Goal: Complete application form

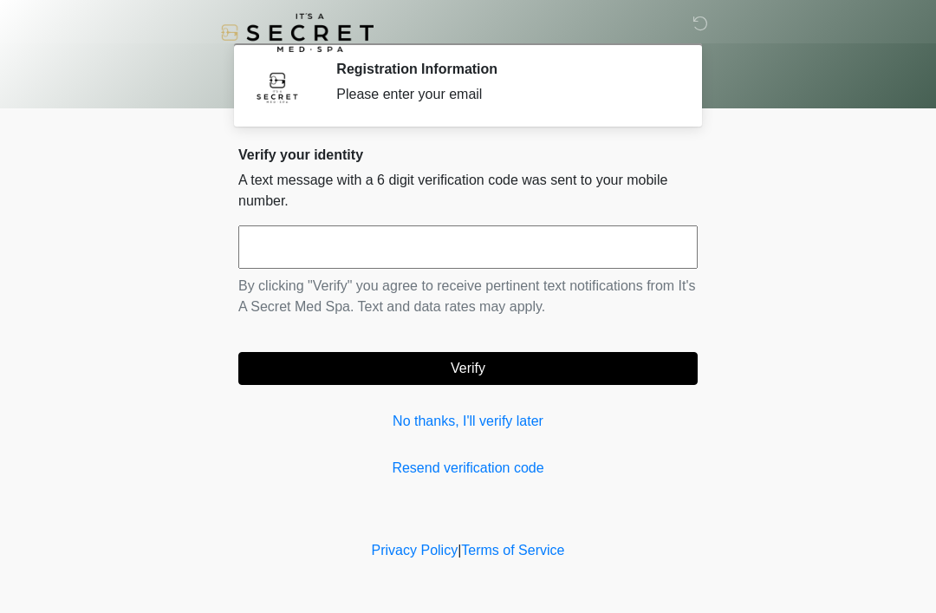
click at [446, 246] on input "text" at bounding box center [467, 246] width 459 height 43
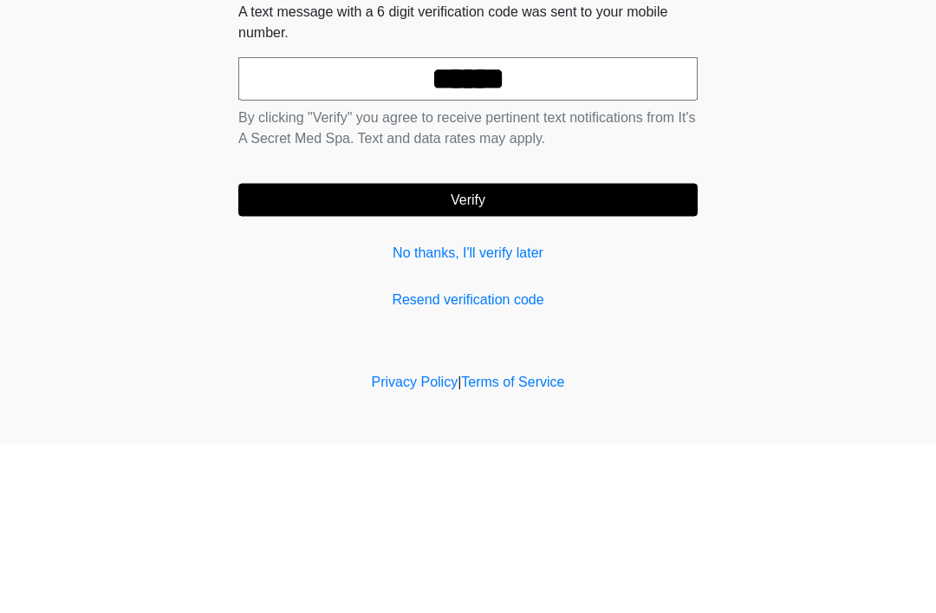
type input "******"
click at [485, 352] on button "Verify" at bounding box center [467, 368] width 459 height 33
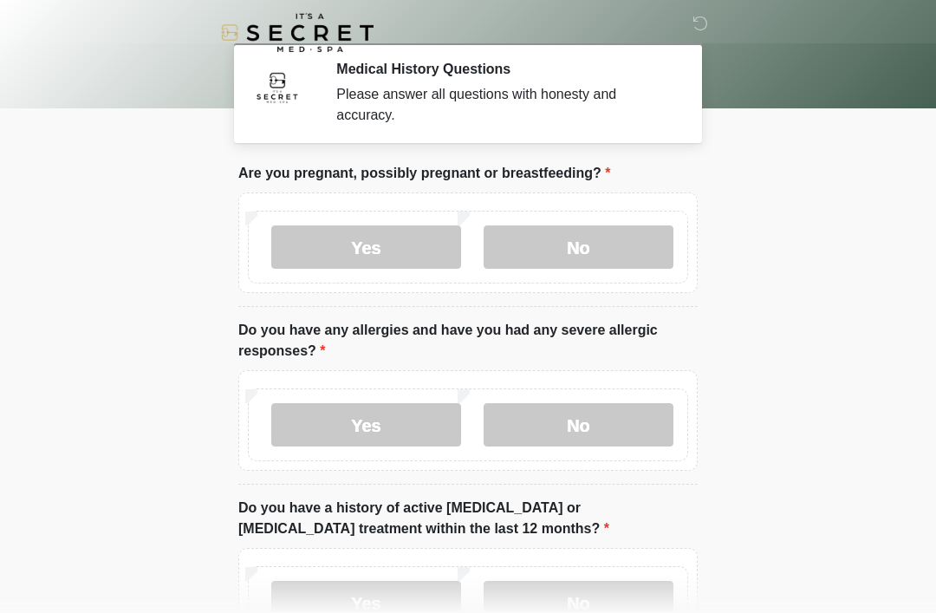
click at [591, 244] on label "No" at bounding box center [579, 246] width 190 height 43
click at [378, 425] on label "Yes" at bounding box center [366, 424] width 190 height 43
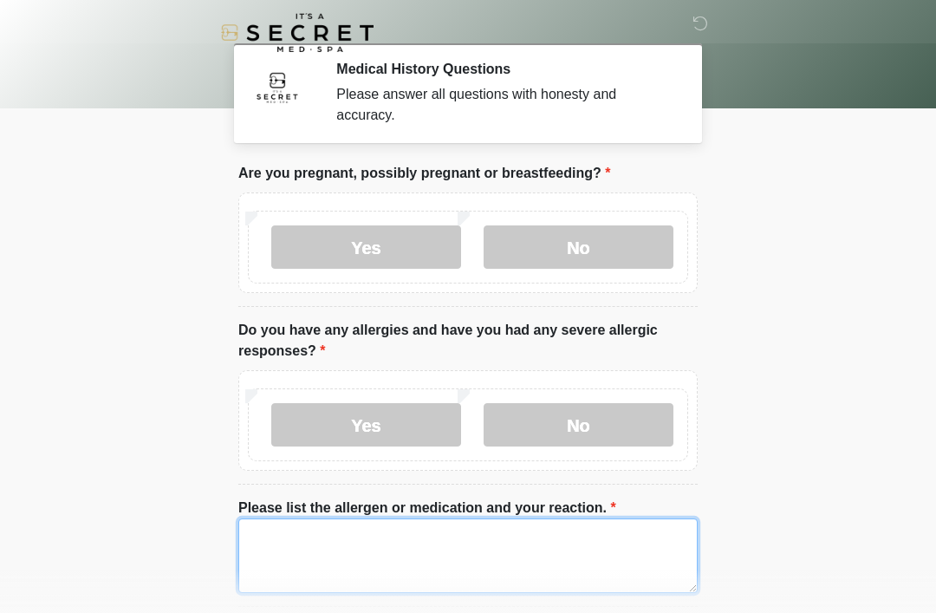
click at [469, 549] on textarea "Please list the allergen or medication and your reaction." at bounding box center [467, 555] width 459 height 75
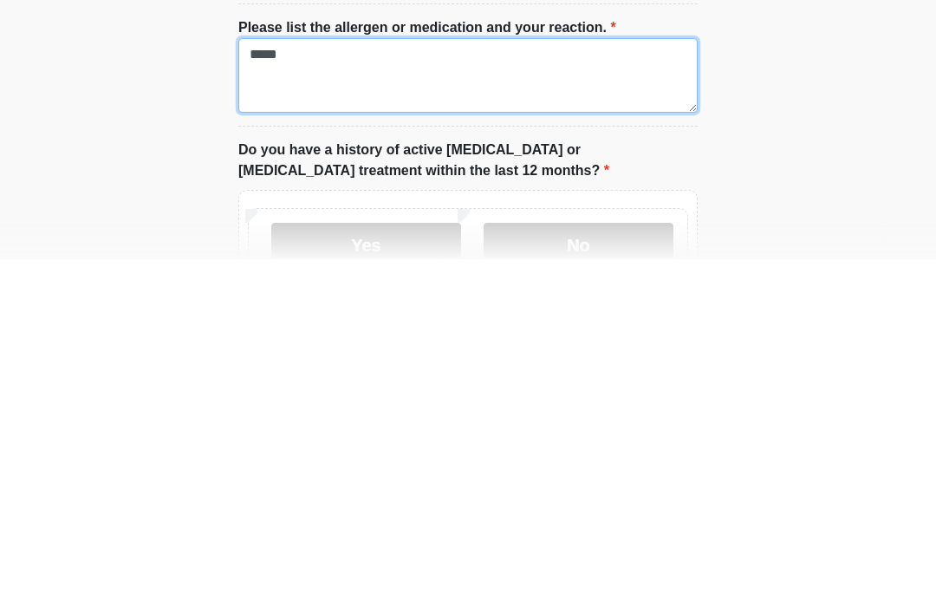
scroll to position [130, 0]
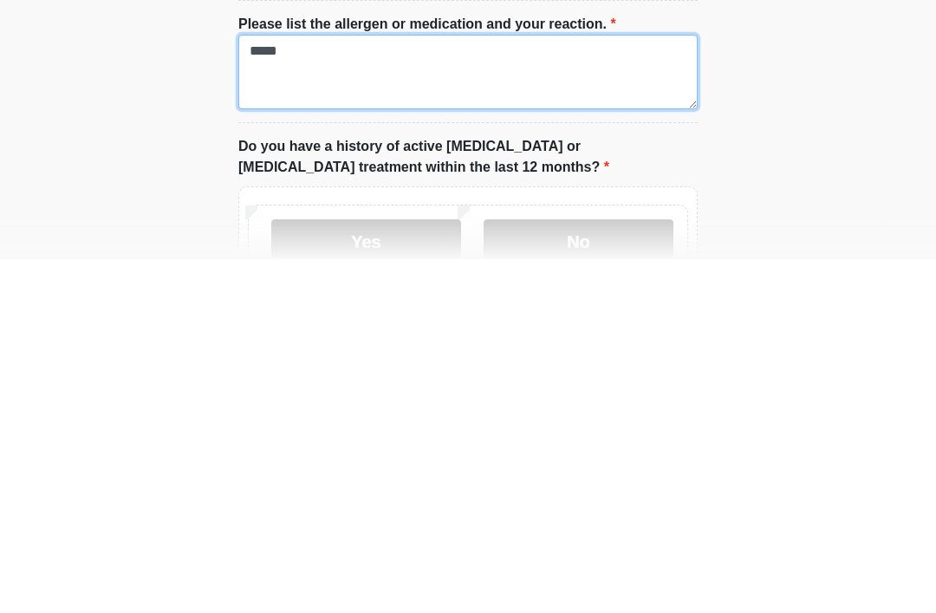
type textarea "*****"
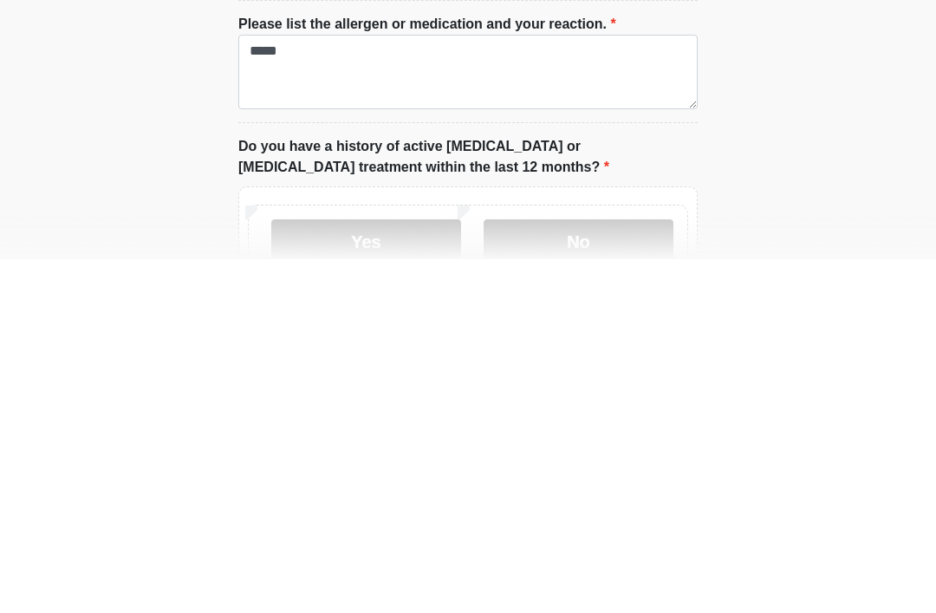
click at [605, 573] on label "No" at bounding box center [579, 594] width 190 height 43
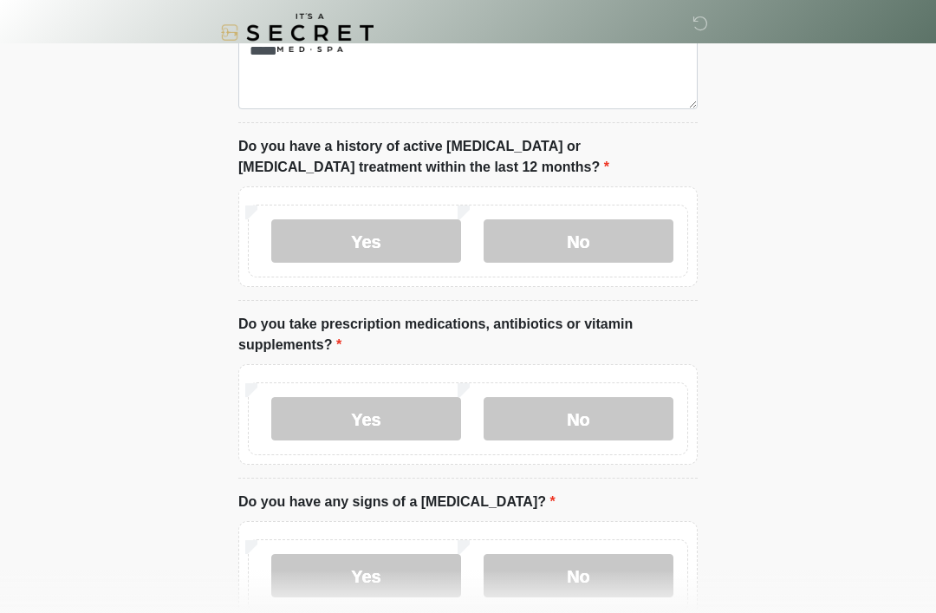
click at [386, 415] on label "Yes" at bounding box center [366, 418] width 190 height 43
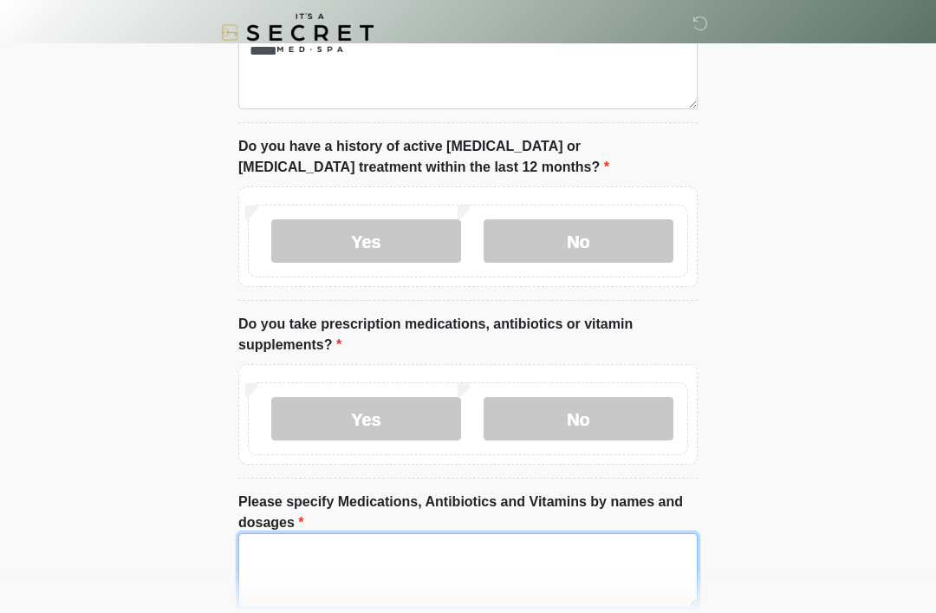
click at [523, 559] on textarea "Please specify Medications, Antibiotics and Vitamins by names and dosages" at bounding box center [467, 570] width 459 height 75
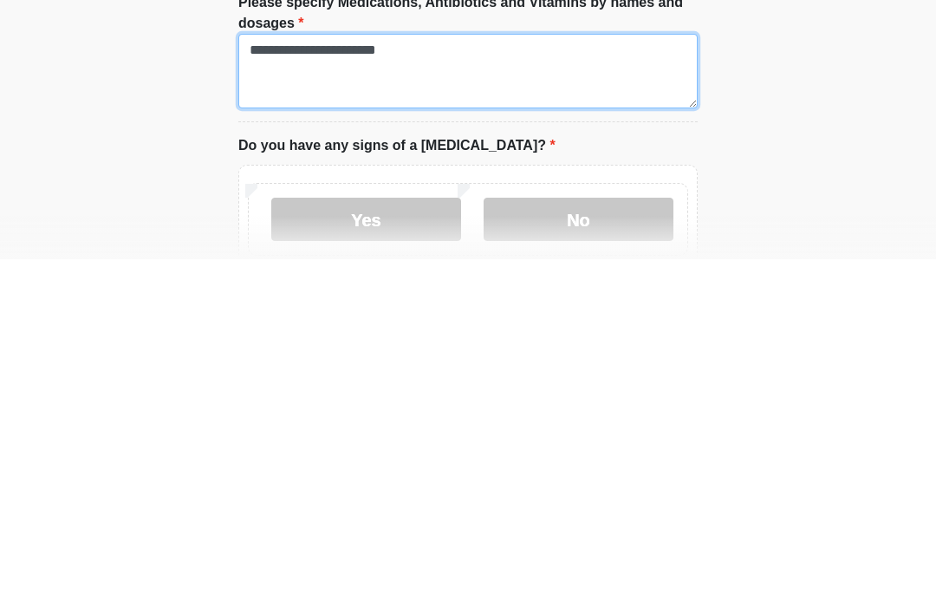
type textarea "**********"
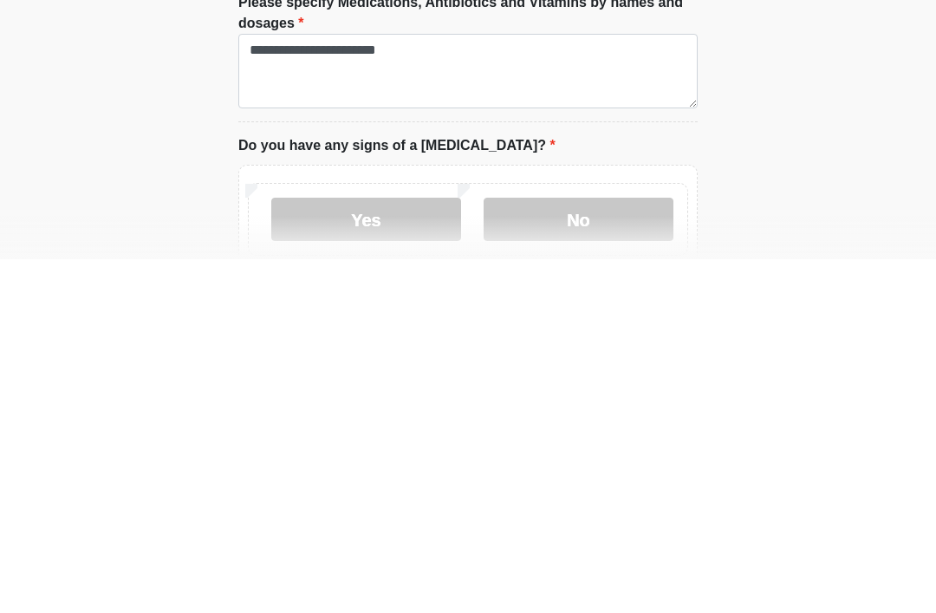
click at [609, 551] on label "No" at bounding box center [579, 572] width 190 height 43
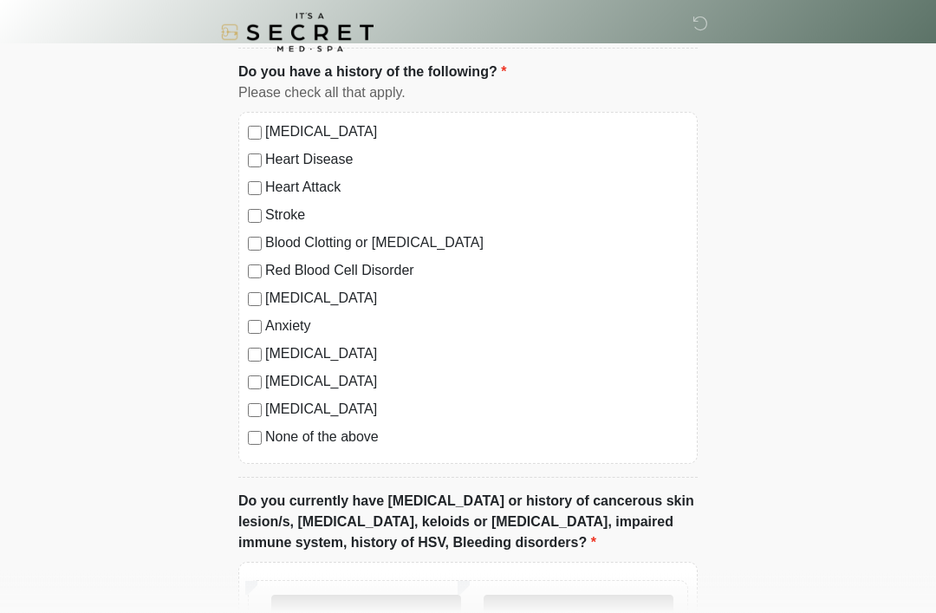
scroll to position [1219, 0]
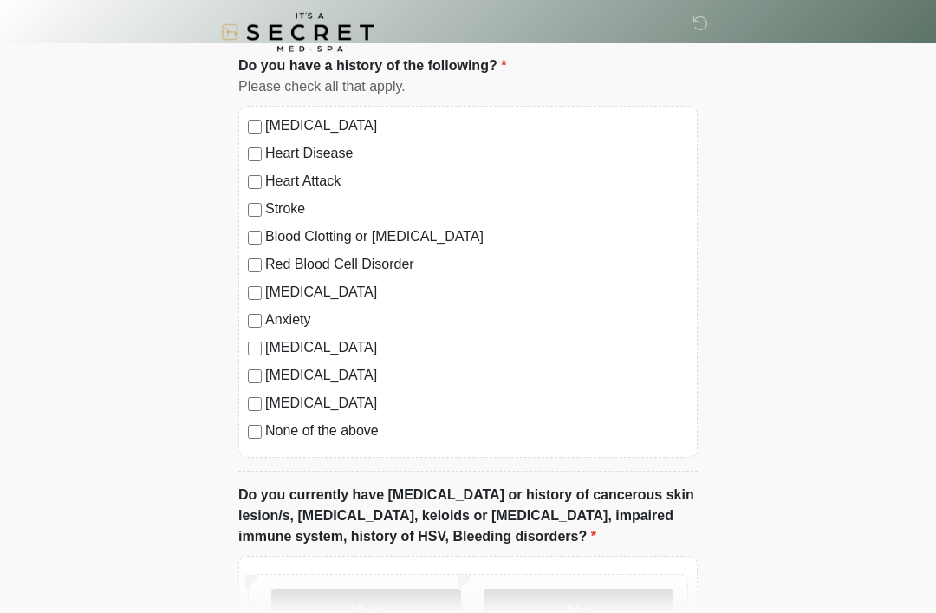
click at [582, 608] on label "No" at bounding box center [579, 610] width 190 height 43
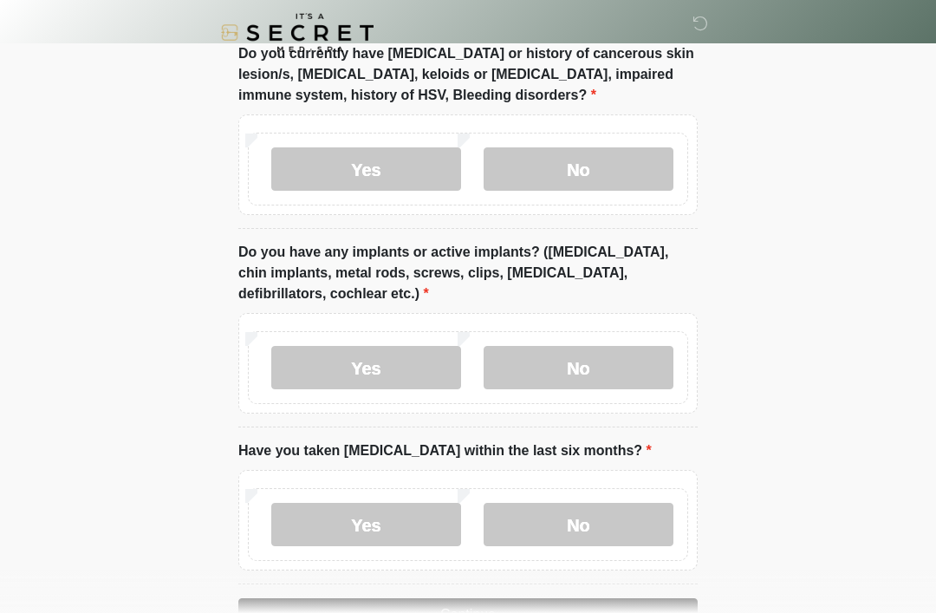
scroll to position [1658, 0]
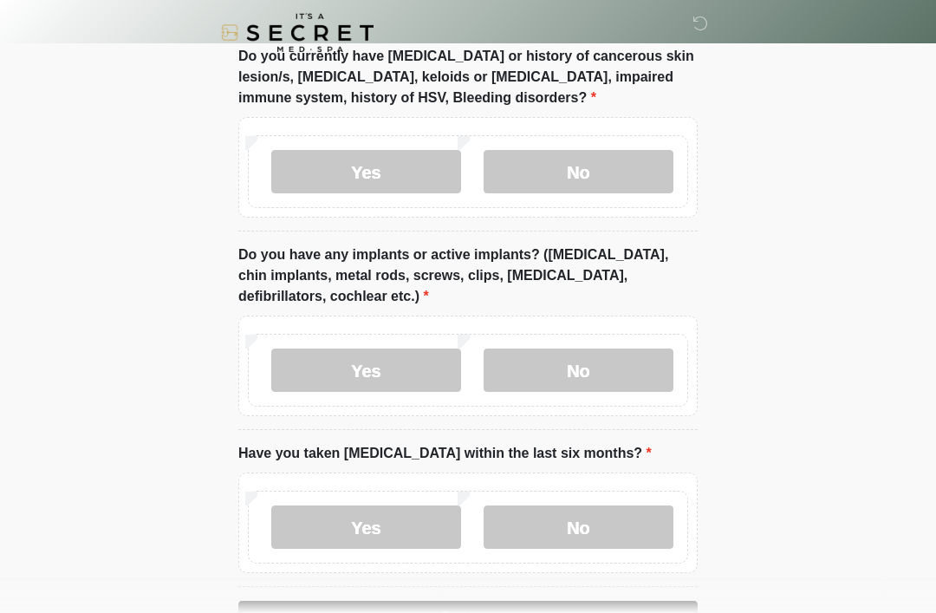
click at [579, 367] on label "No" at bounding box center [579, 369] width 190 height 43
click at [584, 527] on label "No" at bounding box center [579, 526] width 190 height 43
click at [478, 612] on button "Continue" at bounding box center [467, 617] width 459 height 33
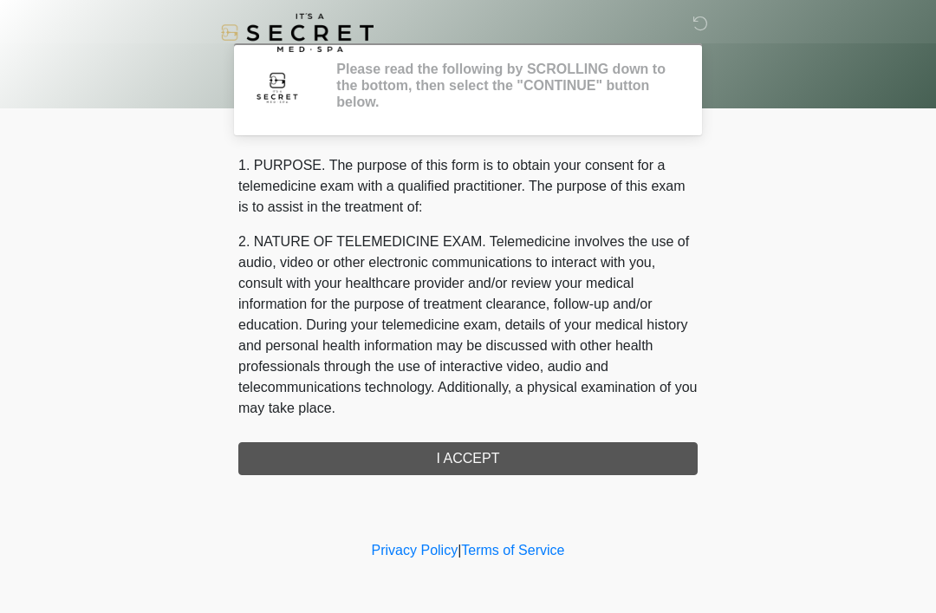
scroll to position [0, 0]
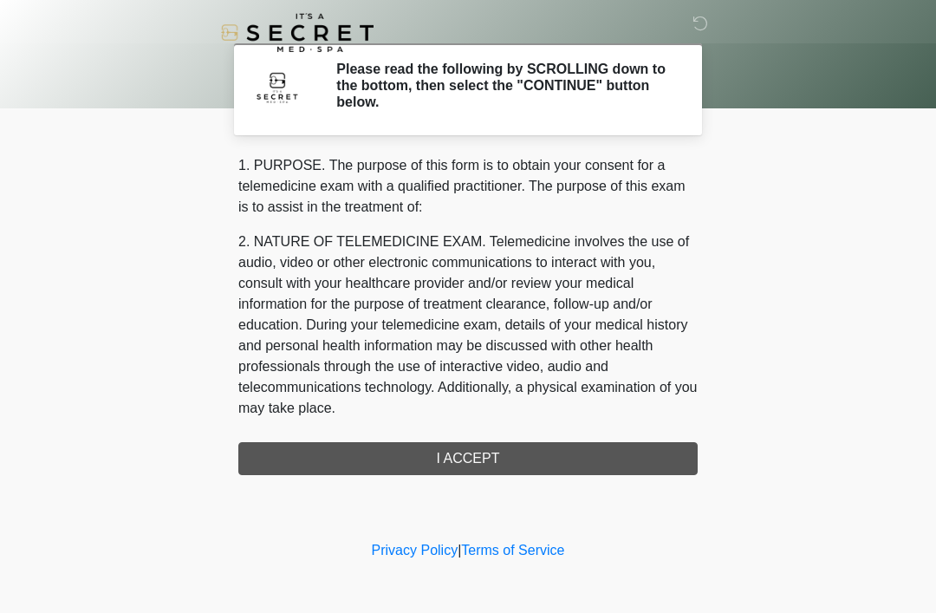
click at [474, 460] on div "1. PURPOSE. The purpose of this form is to obtain your consent for a telemedici…" at bounding box center [467, 315] width 459 height 320
click at [459, 454] on div "1. PURPOSE. The purpose of this form is to obtain your consent for a telemedici…" at bounding box center [467, 315] width 459 height 320
click at [454, 468] on div "1. PURPOSE. The purpose of this form is to obtain your consent for a telemedici…" at bounding box center [467, 315] width 459 height 320
click at [478, 451] on div "1. PURPOSE. The purpose of this form is to obtain your consent for a telemedici…" at bounding box center [467, 315] width 459 height 320
click at [504, 455] on div "1. PURPOSE. The purpose of this form is to obtain your consent for a telemedici…" at bounding box center [467, 315] width 459 height 320
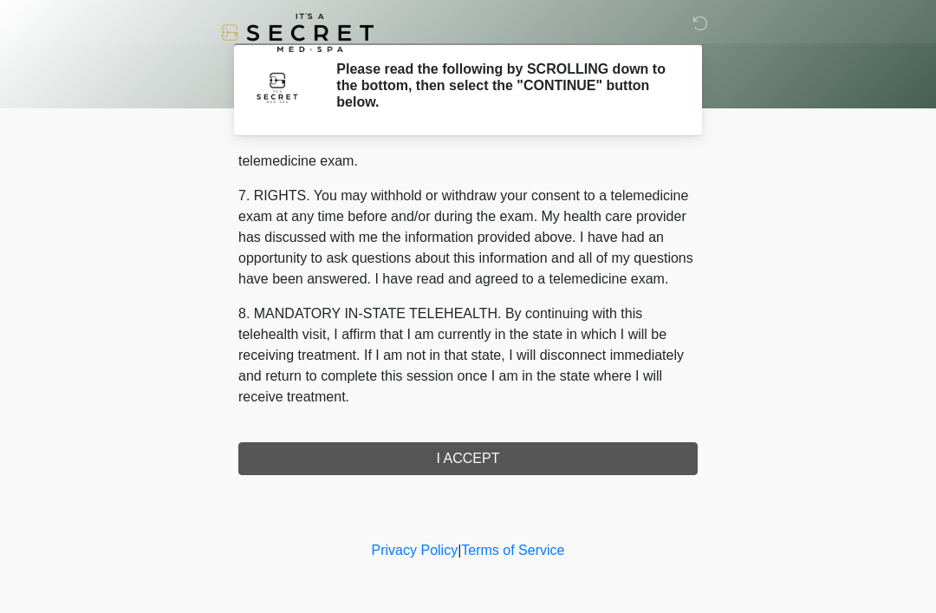
scroll to position [739, 0]
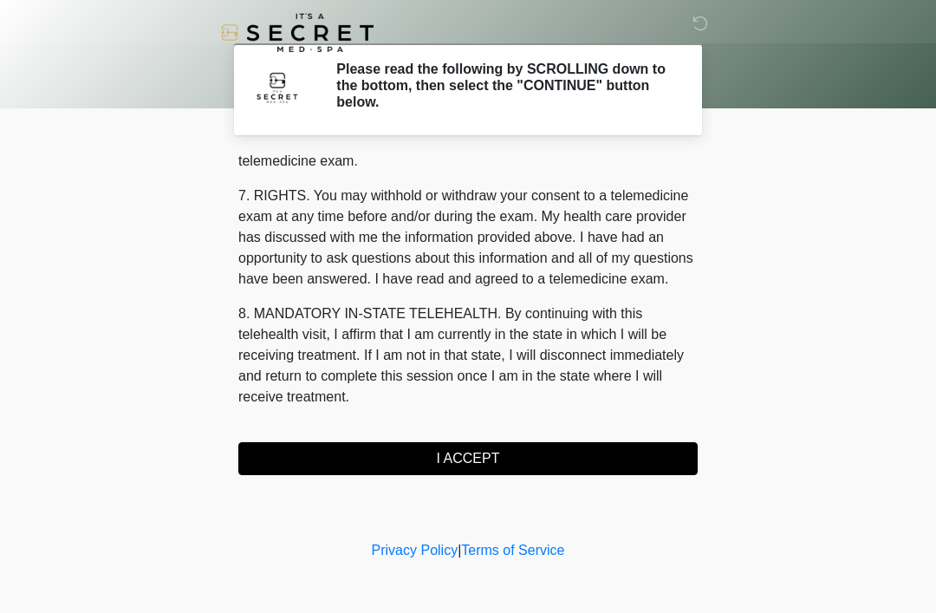
click at [476, 461] on button "I ACCEPT" at bounding box center [467, 458] width 459 height 33
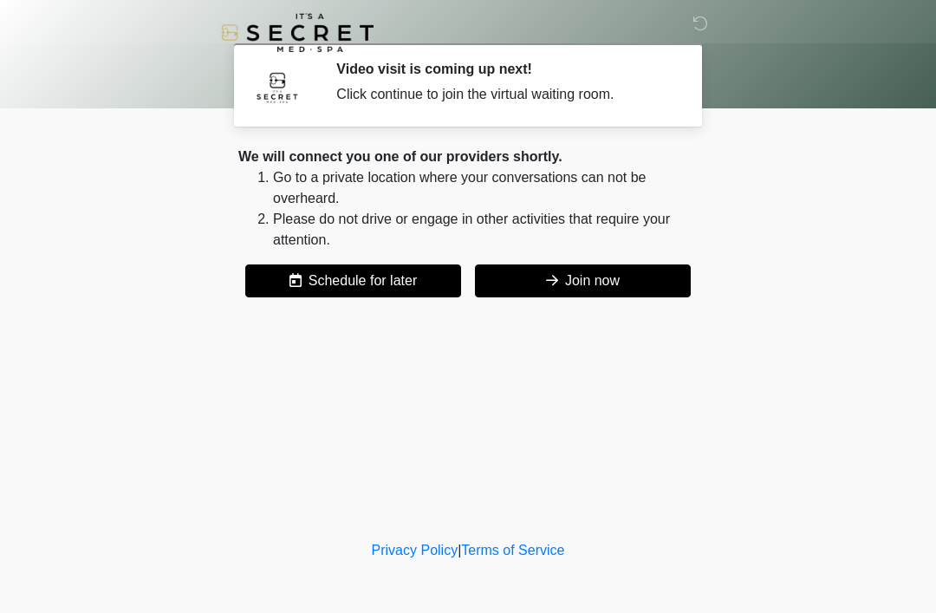
click at [590, 91] on div "Click continue to join the virtual waiting room." at bounding box center [503, 94] width 335 height 21
click at [474, 88] on div "Click continue to join the virtual waiting room." at bounding box center [503, 94] width 335 height 21
click at [560, 288] on button "Join now" at bounding box center [583, 280] width 216 height 33
